Goal: Find specific page/section: Find specific page/section

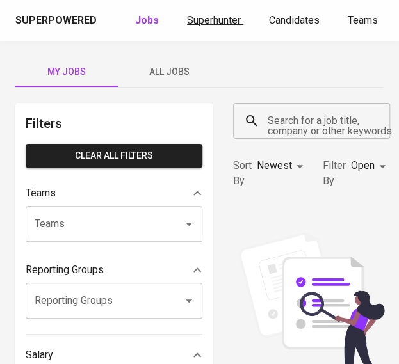
click at [212, 24] on span "Superhunter" at bounding box center [214, 20] width 54 height 12
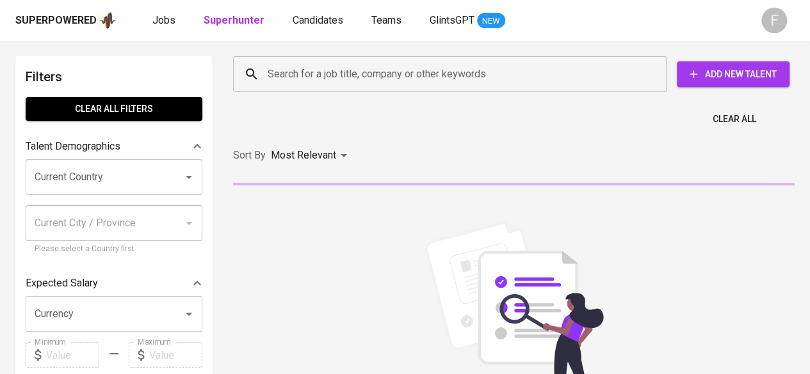
click at [398, 60] on div "Search for a job title, company or other keywords" at bounding box center [449, 74] width 433 height 36
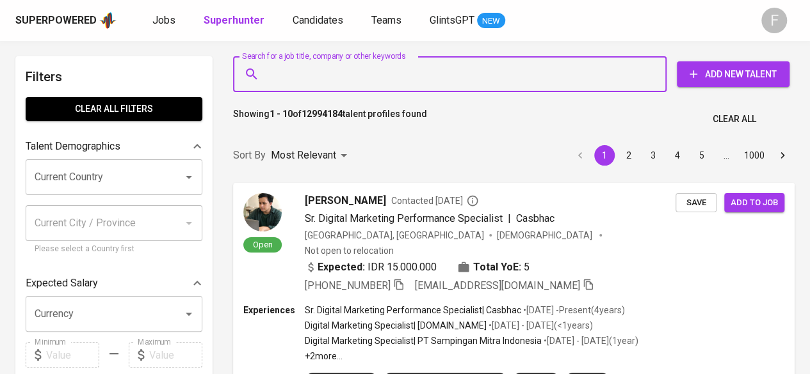
drag, startPoint x: 414, startPoint y: 71, endPoint x: 328, endPoint y: 79, distance: 86.8
click at [398, 70] on input "Search for a job title, company or other keywords" at bounding box center [452, 74] width 377 height 24
click at [328, 79] on input "Search for a job title, company or other keywords" at bounding box center [452, 74] width 377 height 24
paste input "[PERSON_NAME][EMAIL_ADDRESS][DOMAIN_NAME]"
type input "[PERSON_NAME][EMAIL_ADDRESS][DOMAIN_NAME]"
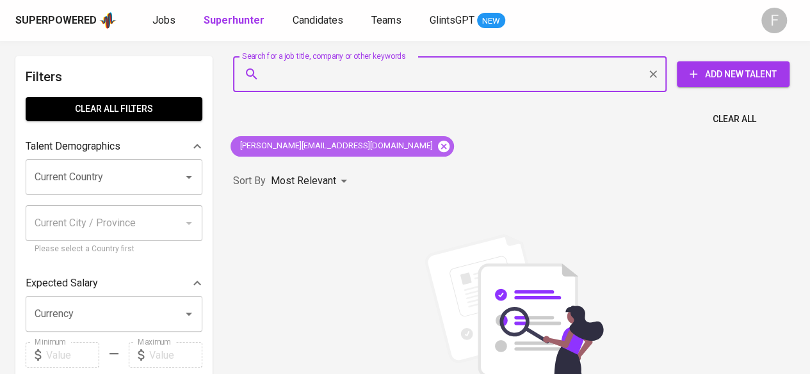
click at [398, 149] on icon at bounding box center [444, 146] width 12 height 12
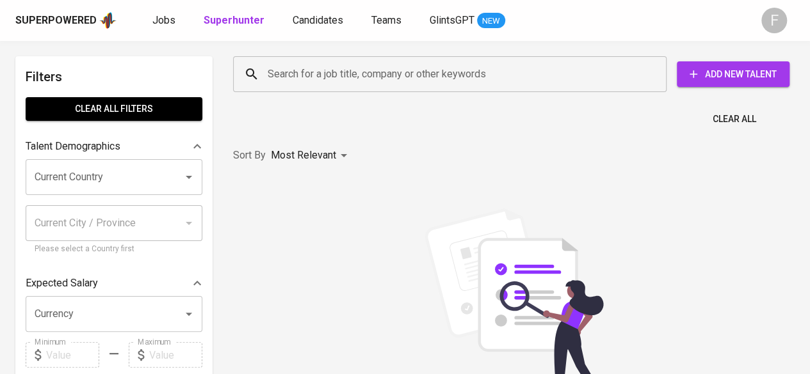
click at [312, 67] on input "Search for a job title, company or other keywords" at bounding box center [452, 74] width 377 height 24
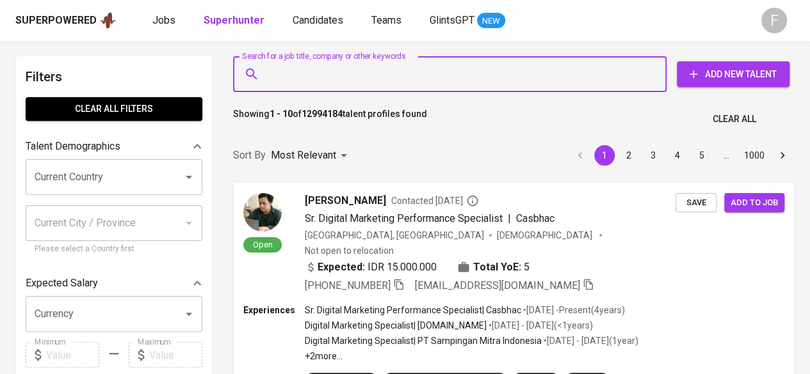
click at [301, 84] on input "Search for a job title, company or other keywords" at bounding box center [452, 74] width 377 height 24
click at [288, 90] on div "Search for a job title, company or other keywords" at bounding box center [449, 74] width 433 height 36
paste input "[EMAIL_ADDRESS][DOMAIN_NAME]"
type input "[EMAIL_ADDRESS][DOMAIN_NAME]"
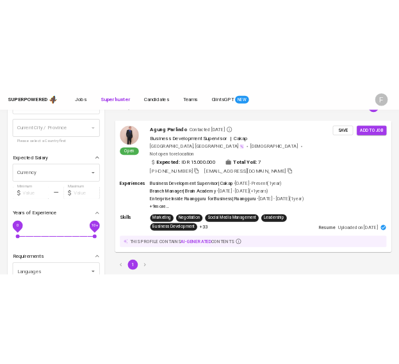
scroll to position [147, 0]
